Goal: Information Seeking & Learning: Compare options

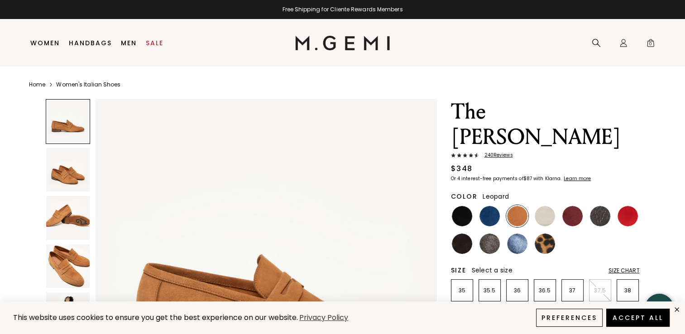
click at [548, 233] on img at bounding box center [544, 243] width 20 height 20
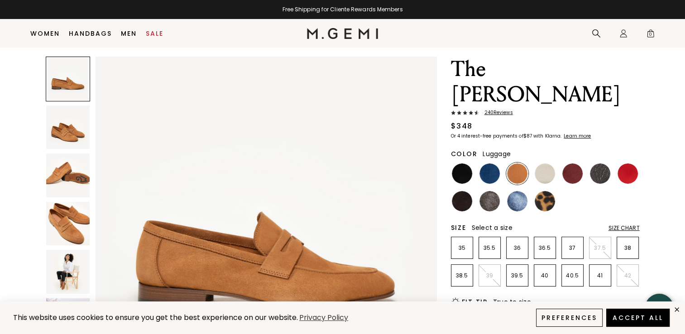
scroll to position [26, 0]
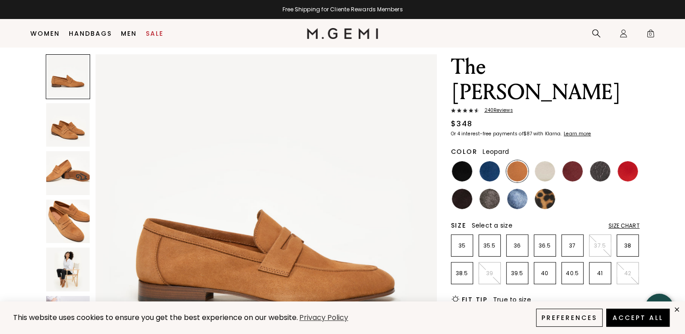
click at [541, 189] on img at bounding box center [544, 199] width 20 height 20
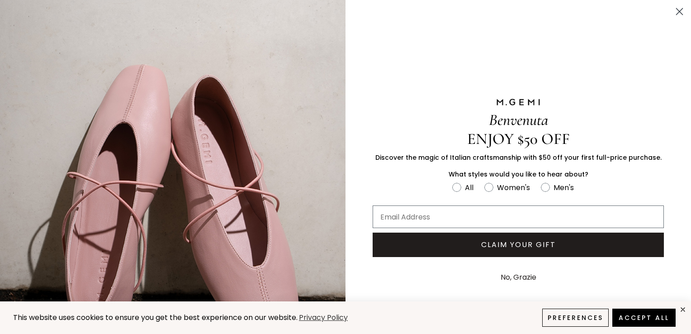
click at [676, 13] on circle "Close dialog" at bounding box center [679, 11] width 15 height 15
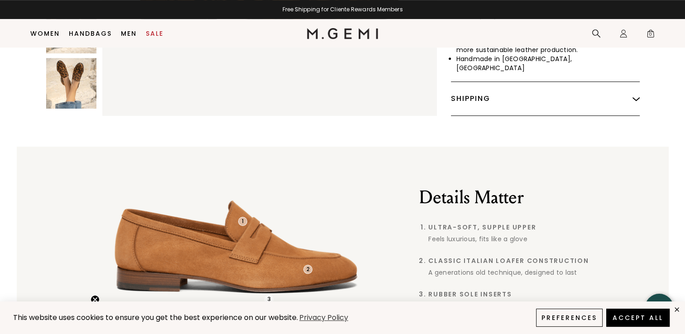
scroll to position [468, 0]
